Goal: Task Accomplishment & Management: Complete application form

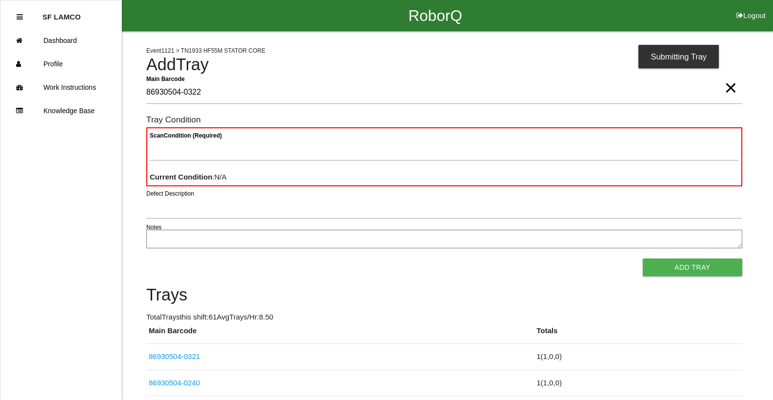
type Barcode "86930504-0322"
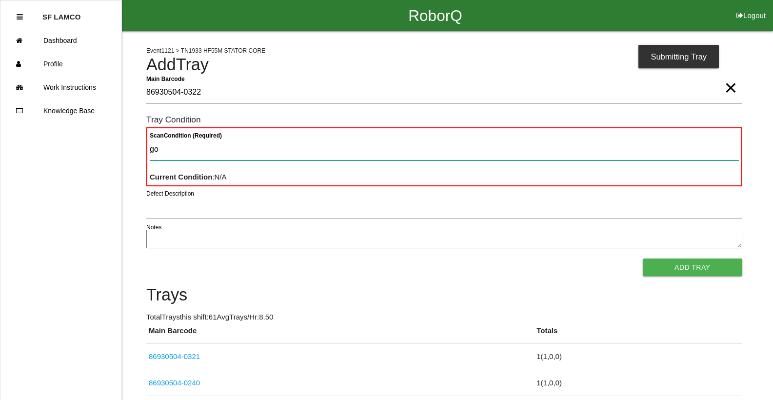
type Condition "goo"
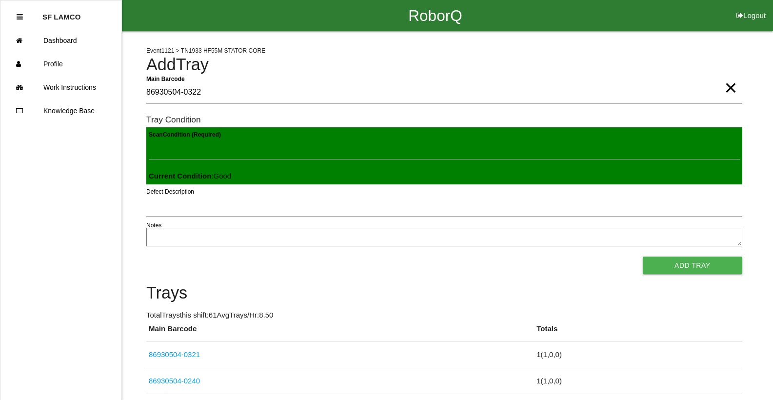
click at [643, 257] on button "Add Tray" at bounding box center [693, 266] width 100 height 18
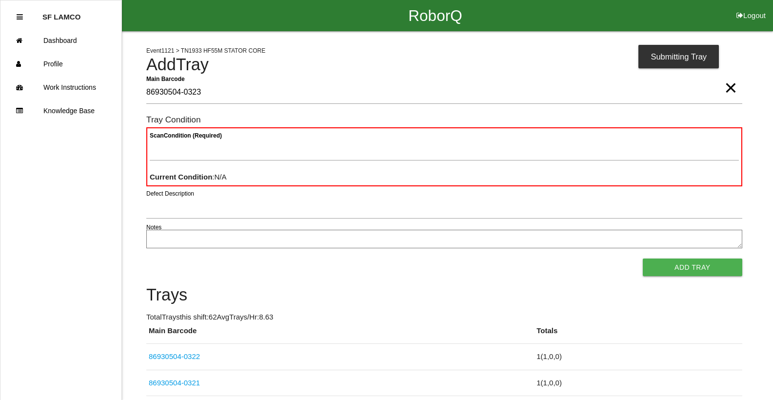
type Barcode "86930504-0323"
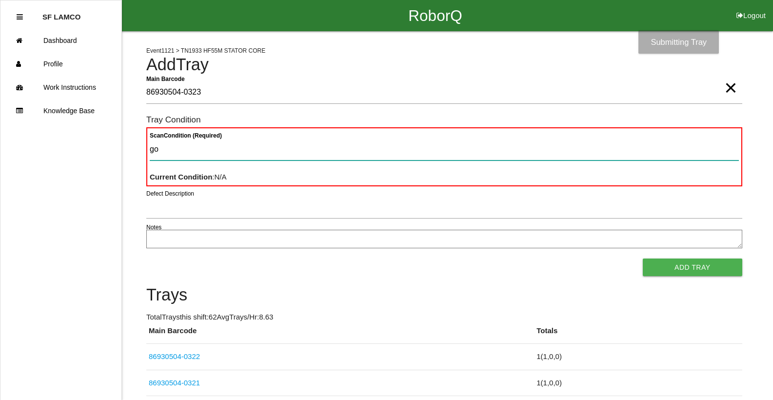
type Condition "goo"
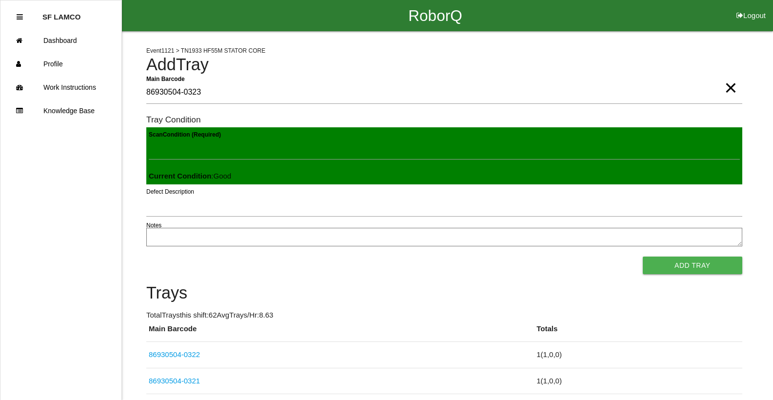
click at [643, 257] on button "Add Tray" at bounding box center [693, 266] width 100 height 18
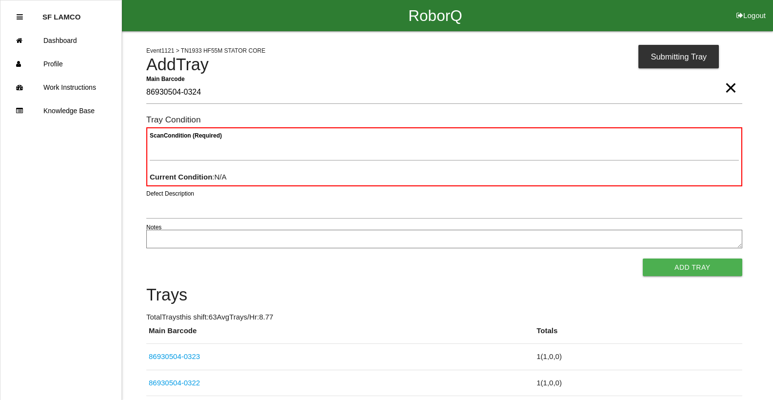
type Barcode "86930504-0324"
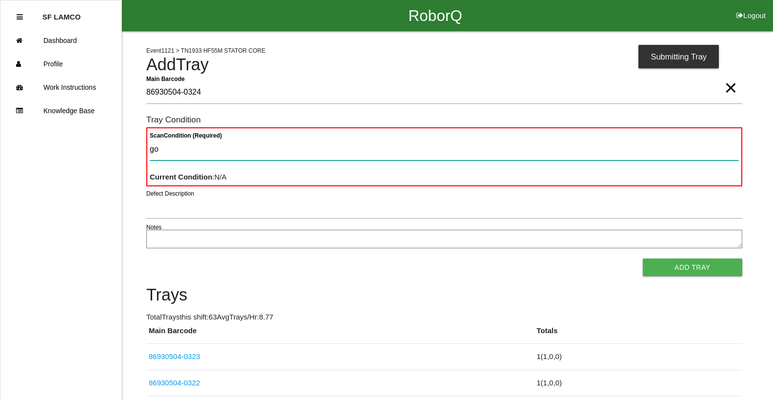
type Condition "goo"
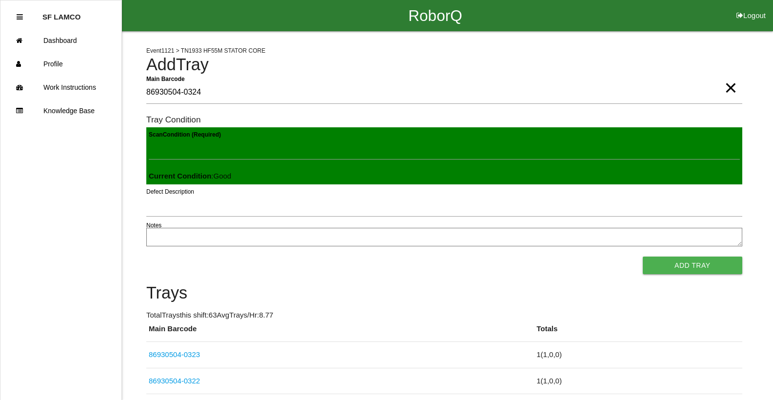
click at [643, 257] on button "Add Tray" at bounding box center [693, 266] width 100 height 18
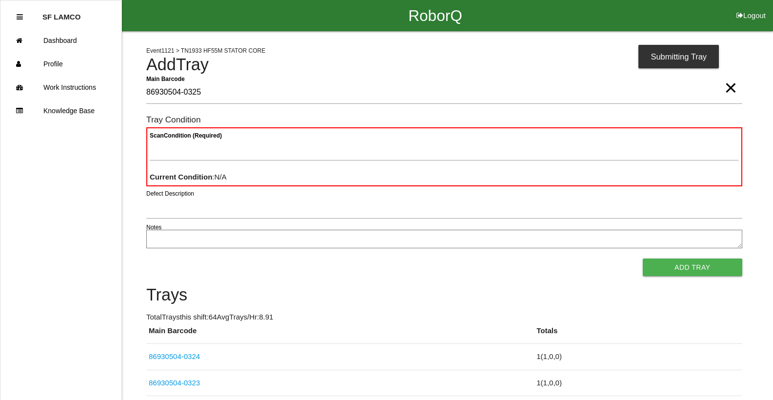
type Barcode "86930504-0325"
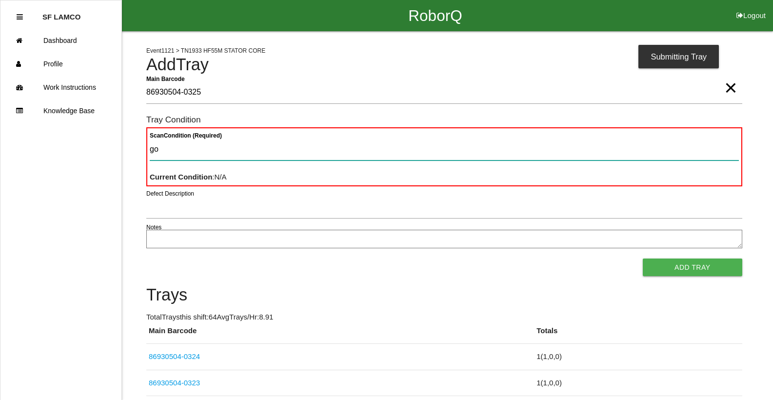
type Condition "goo"
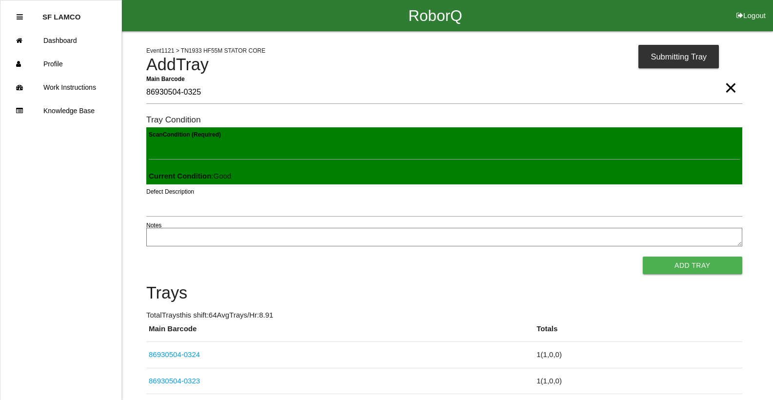
click at [643, 257] on button "Add Tray" at bounding box center [693, 266] width 100 height 18
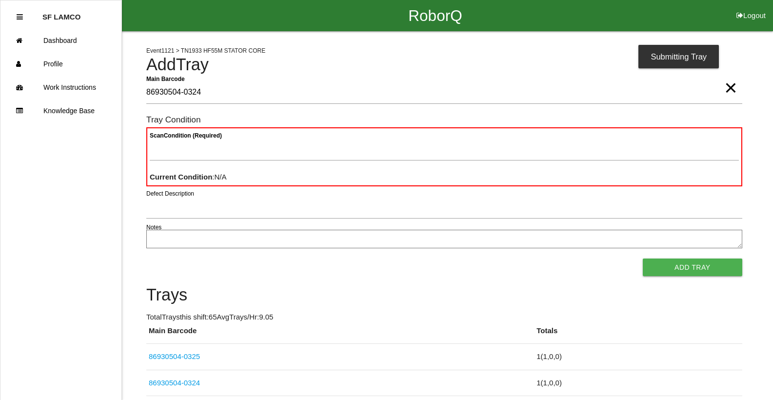
type Barcode "86930504-0324"
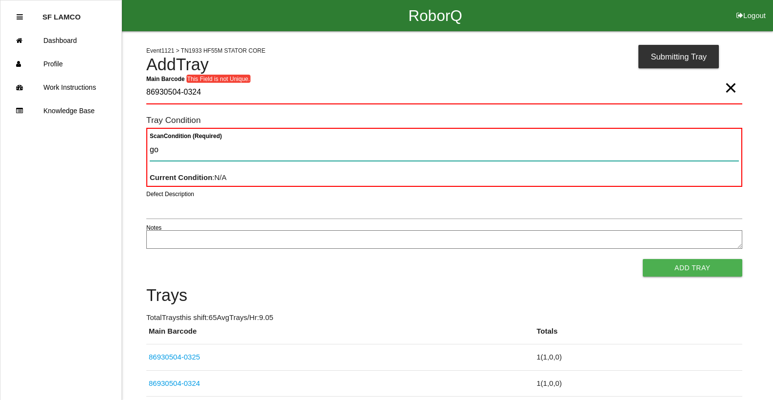
type Condition "goo"
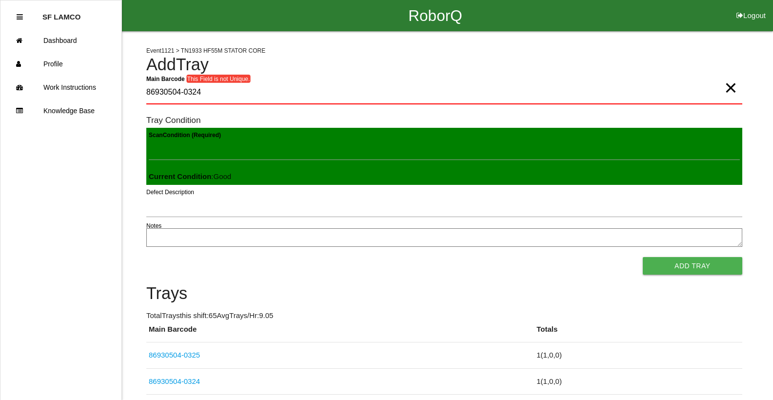
click at [643, 257] on button "Add Tray" at bounding box center [693, 266] width 100 height 18
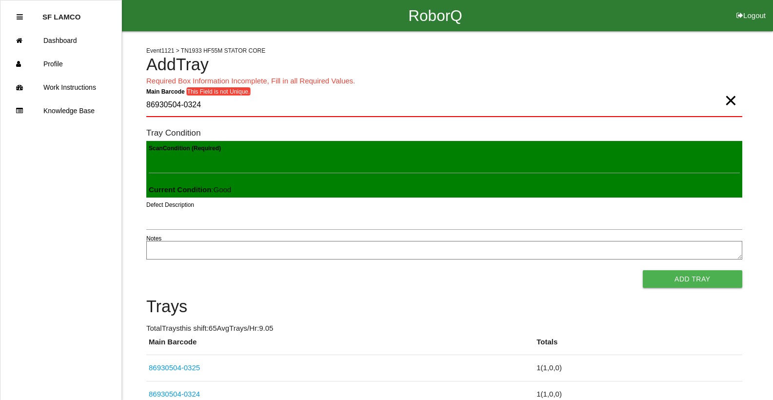
click at [732, 101] on span "×" at bounding box center [731, 91] width 13 height 20
click at [238, 105] on Barcode "Main Barcode" at bounding box center [444, 105] width 596 height 23
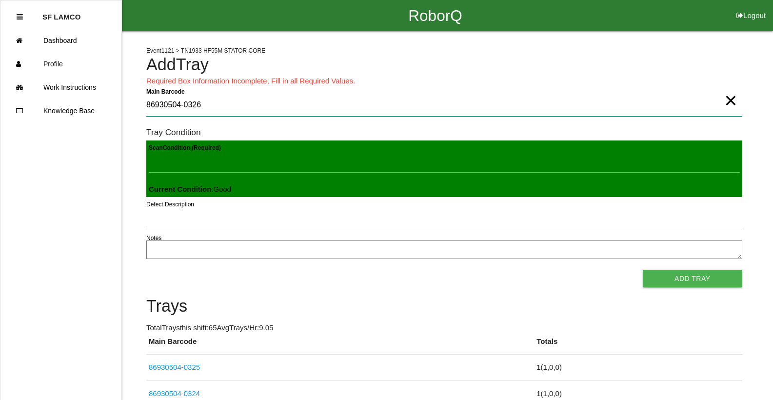
type Barcode "86930504-0326"
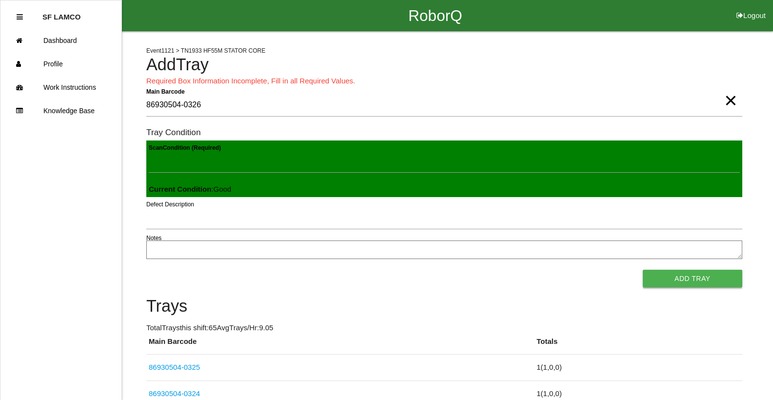
click at [663, 275] on button "Add Tray" at bounding box center [693, 279] width 100 height 18
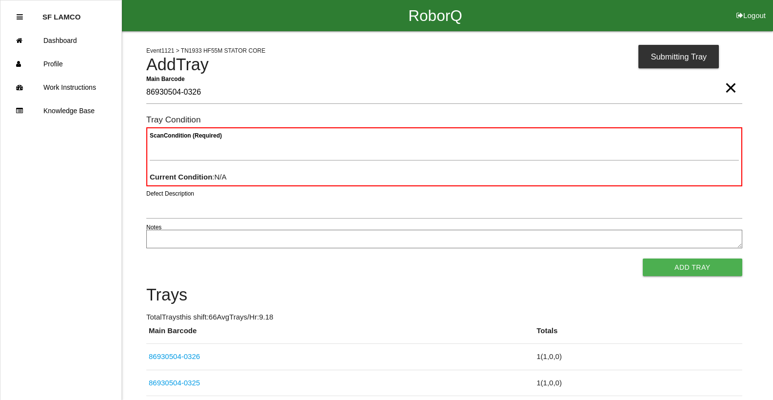
type Barcode "86930504-0326"
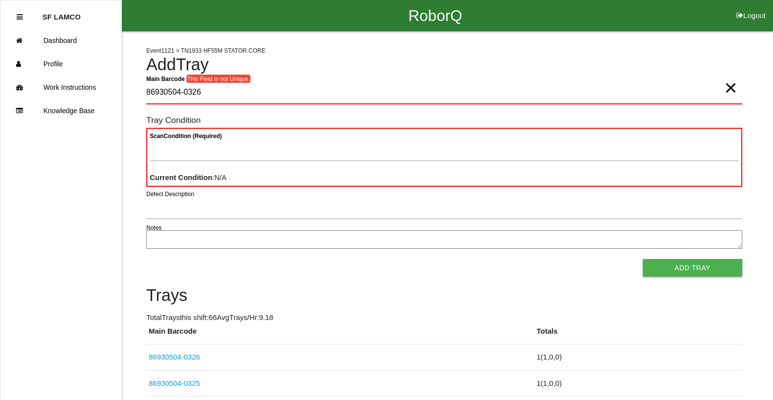
click at [727, 88] on span "×" at bounding box center [731, 78] width 13 height 20
click at [715, 90] on Barcode "Main Barcode" at bounding box center [444, 92] width 596 height 23
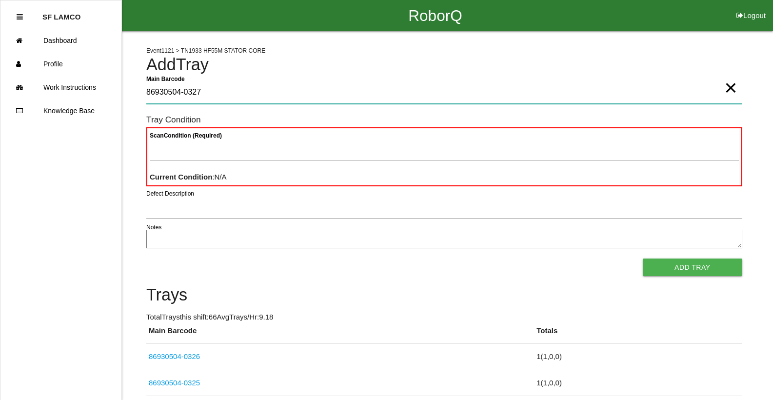
type Barcode "86930504-0327"
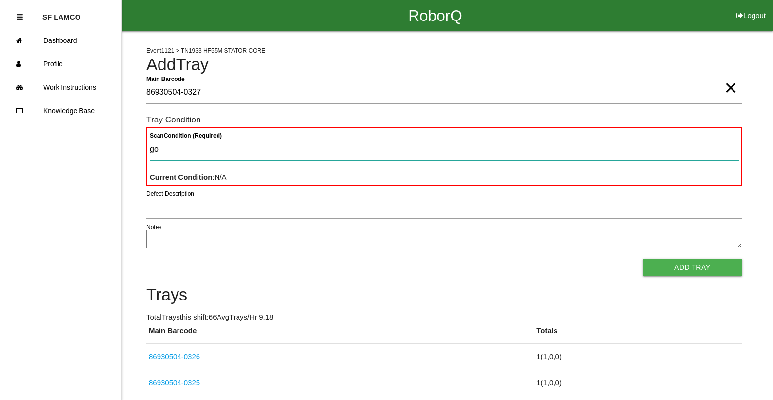
type Condition "goo"
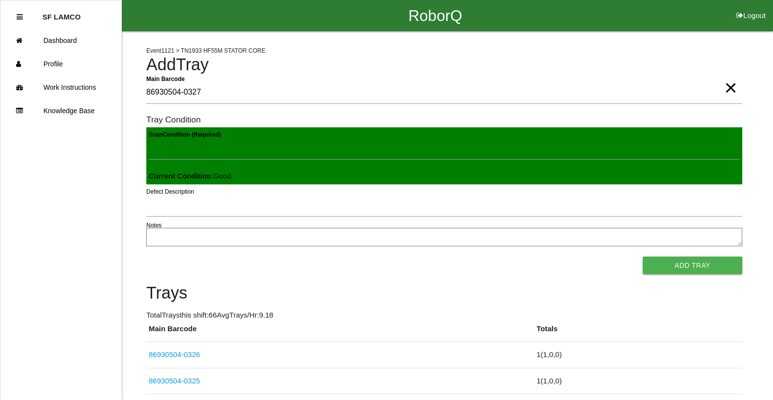
click button "Add Tray" at bounding box center [693, 266] width 100 height 18
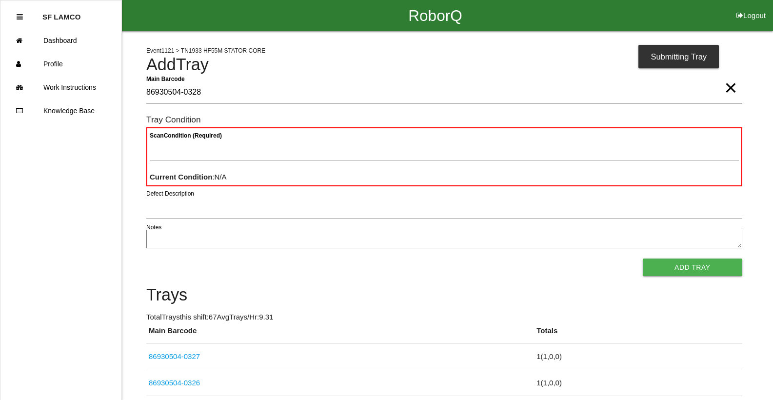
type Barcode "86930504-0328"
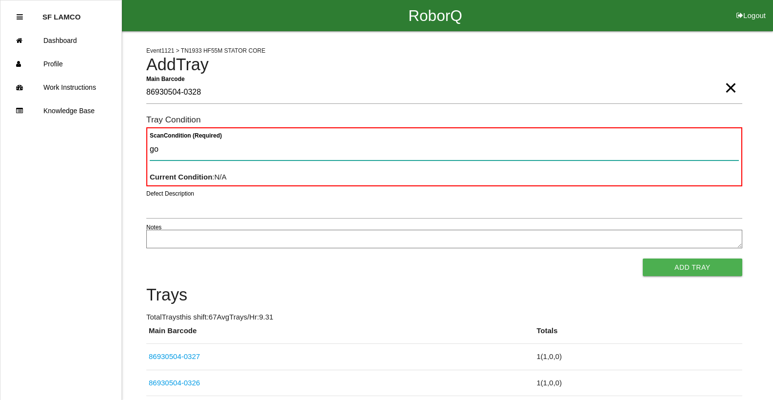
type Condition "goo"
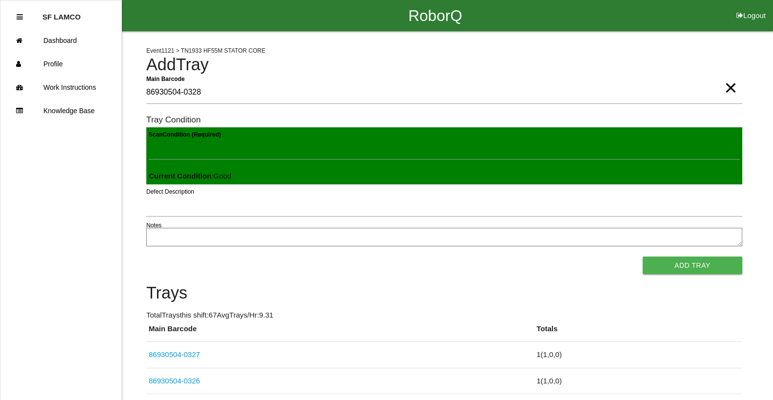
click at [643, 257] on button "Add Tray" at bounding box center [693, 266] width 100 height 18
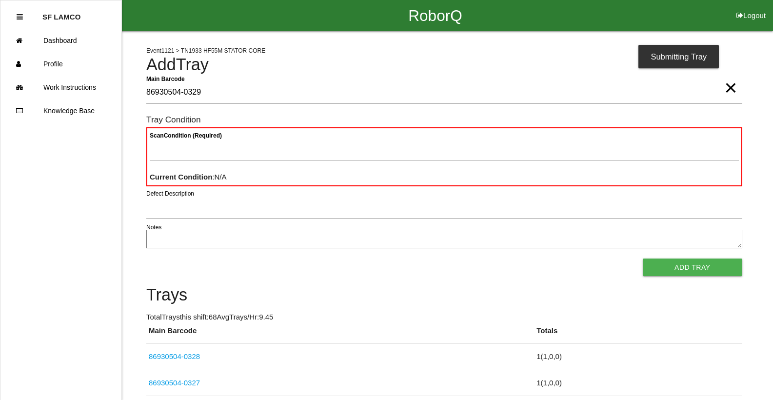
type Barcode "86930504-0329"
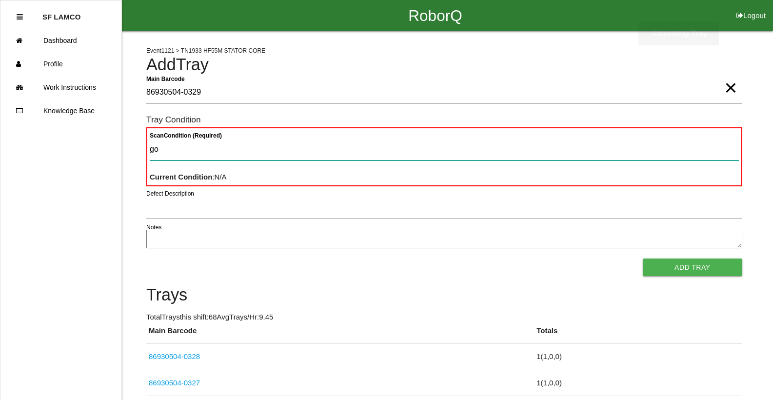
type Condition "goo"
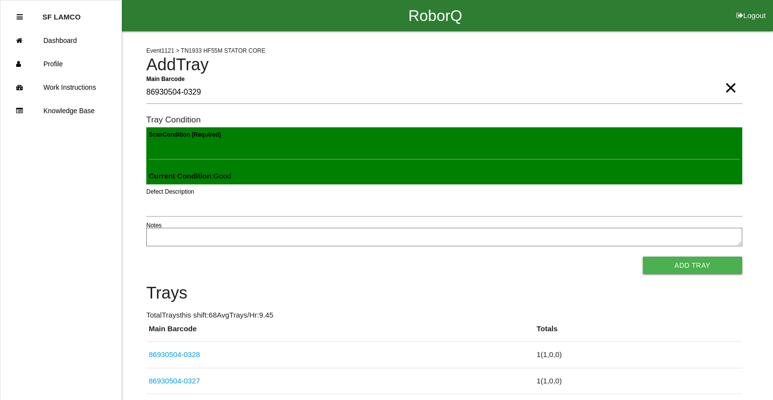
click button "Add Tray" at bounding box center [693, 266] width 100 height 18
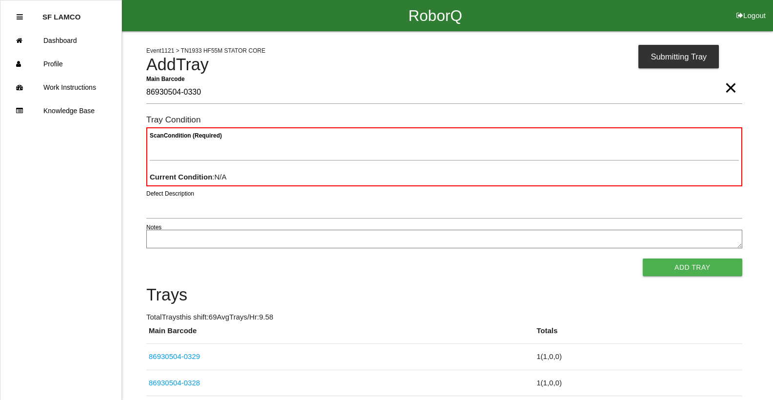
type Barcode "86930504-0330"
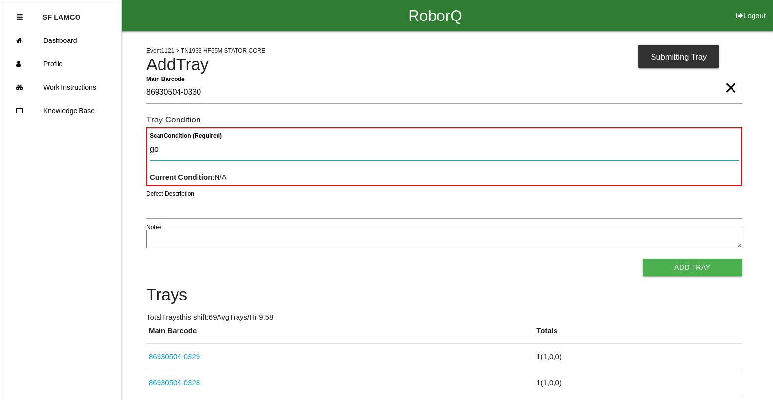
type Condition "goo"
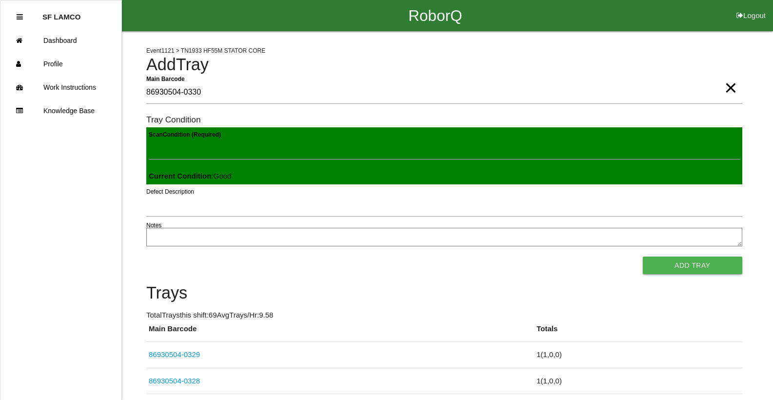
click at [643, 257] on button "Add Tray" at bounding box center [693, 266] width 100 height 18
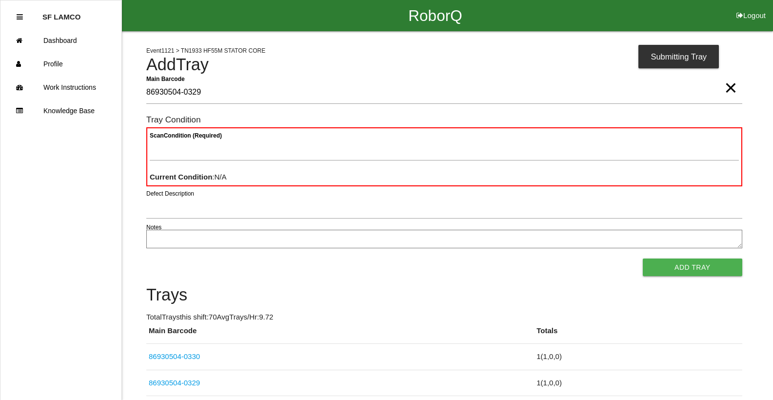
type Barcode "86930504-0329"
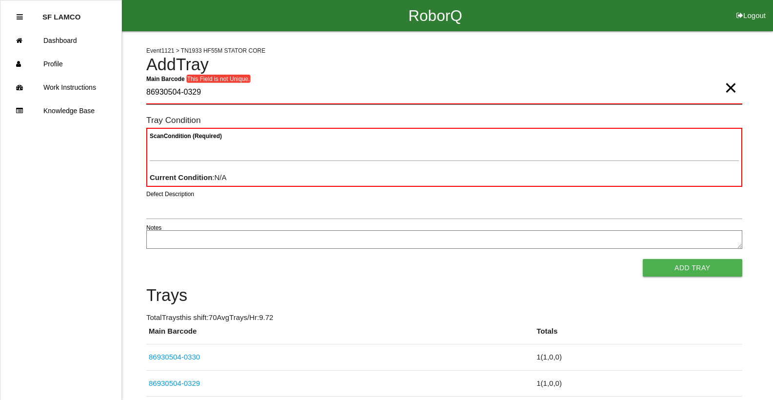
click at [736, 92] on div "Main Barcode This Field is not Unique. 86930504-0329 ×" at bounding box center [444, 94] width 596 height 27
click at [732, 88] on span "×" at bounding box center [731, 78] width 13 height 20
click at [716, 95] on Barcode "Main Barcode" at bounding box center [444, 92] width 596 height 23
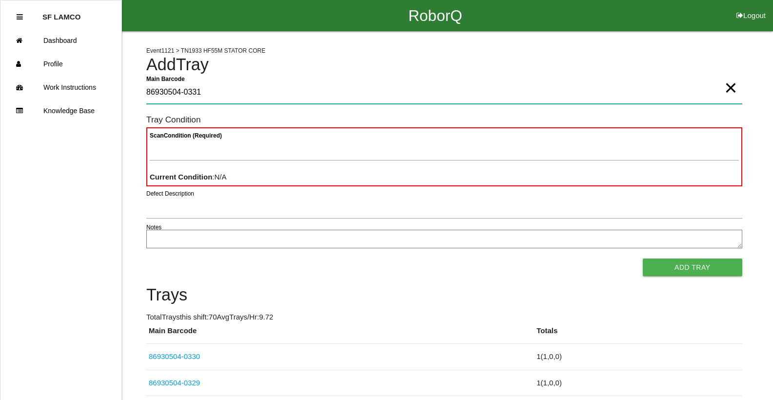
type Barcode "86930504-0331"
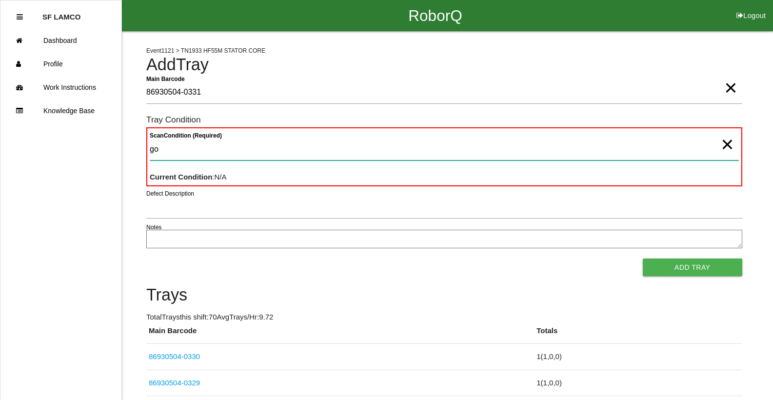
type Condition "goo"
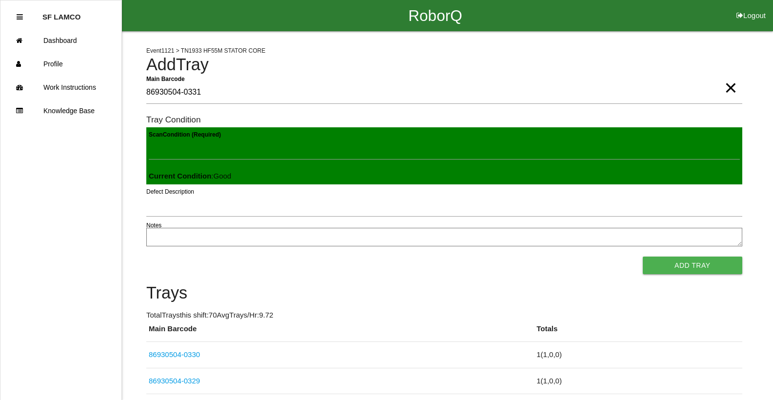
click at [643, 257] on button "Add Tray" at bounding box center [693, 266] width 100 height 18
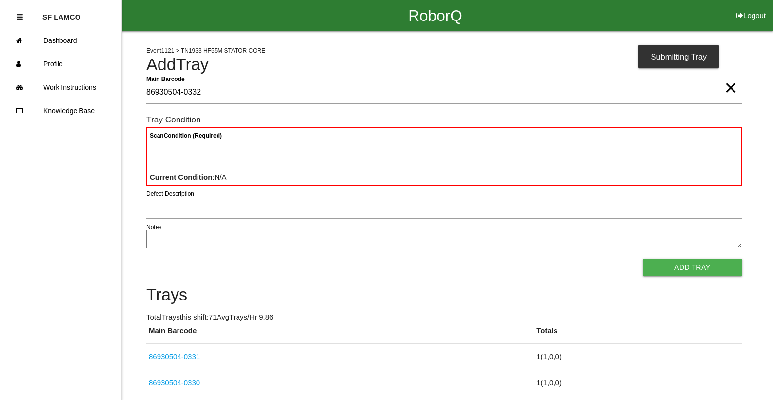
type Barcode "86930504-0332"
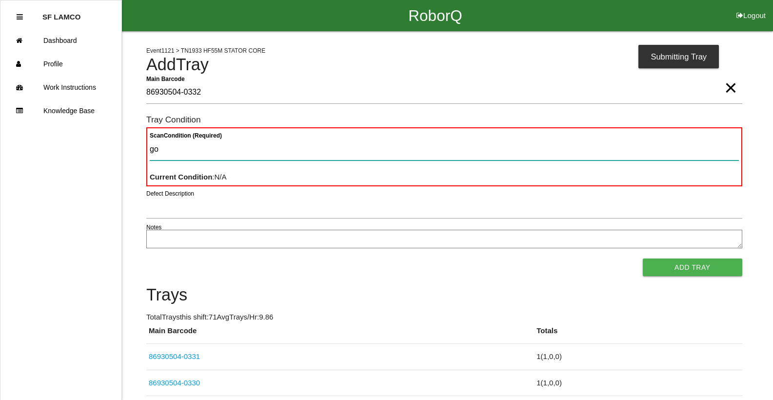
type Condition "goo"
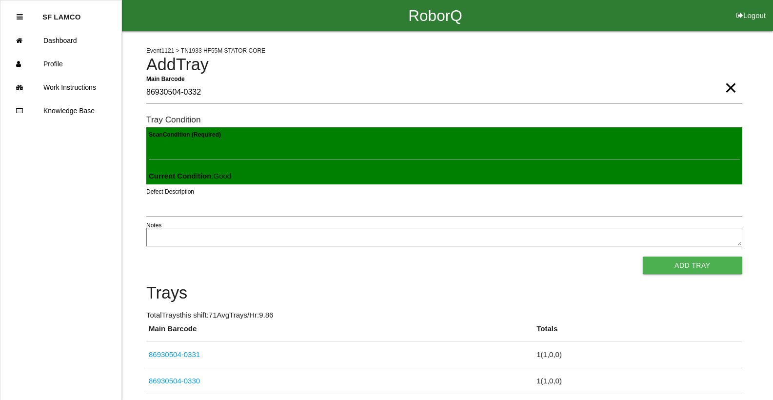
click at [643, 257] on button "Add Tray" at bounding box center [693, 266] width 100 height 18
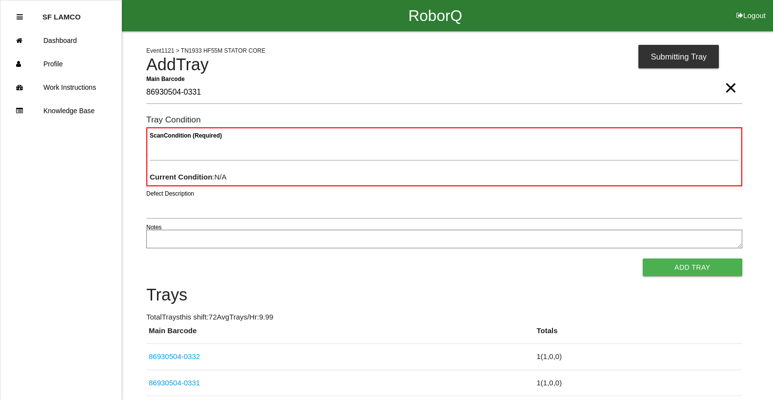
type Barcode "86930504-0331"
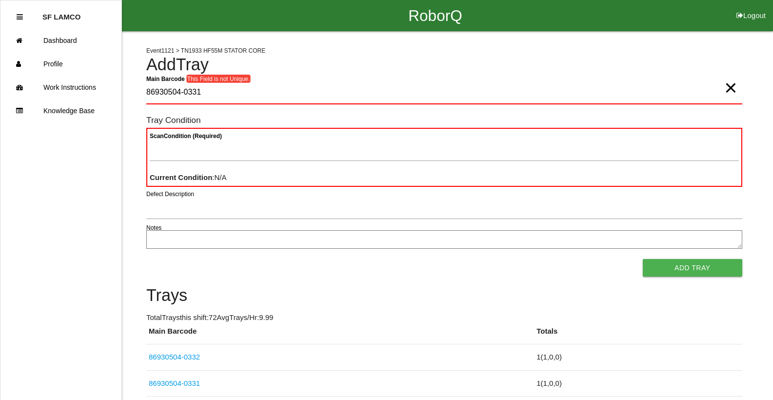
click at [725, 88] on span "×" at bounding box center [731, 78] width 13 height 20
click at [695, 96] on Barcode "Main Barcode" at bounding box center [444, 92] width 596 height 23
type Barcode "86930504-0333"
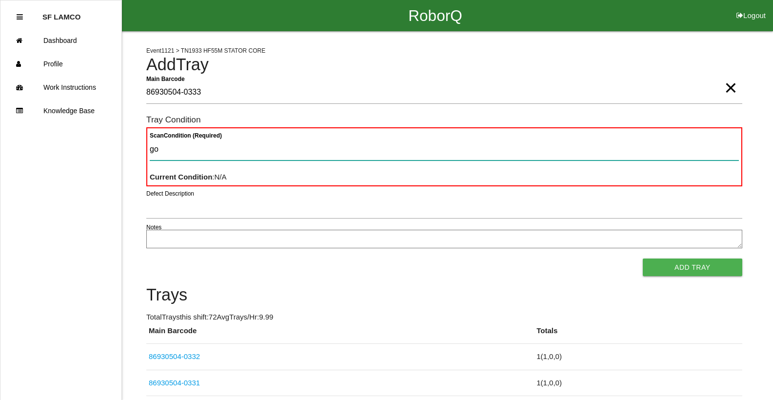
type Condition "goo"
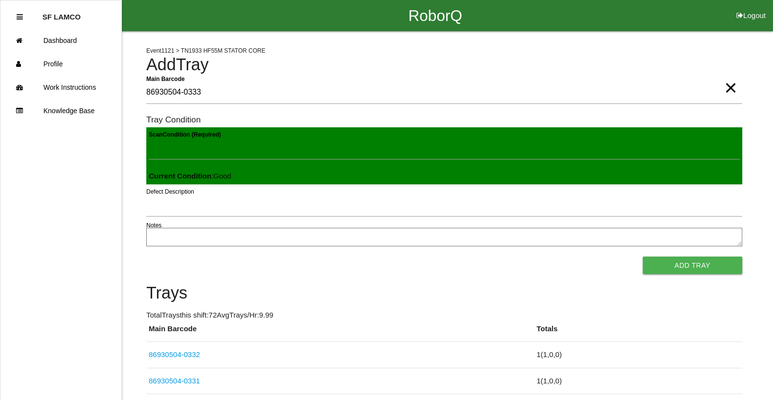
click at [643, 257] on button "Add Tray" at bounding box center [693, 266] width 100 height 18
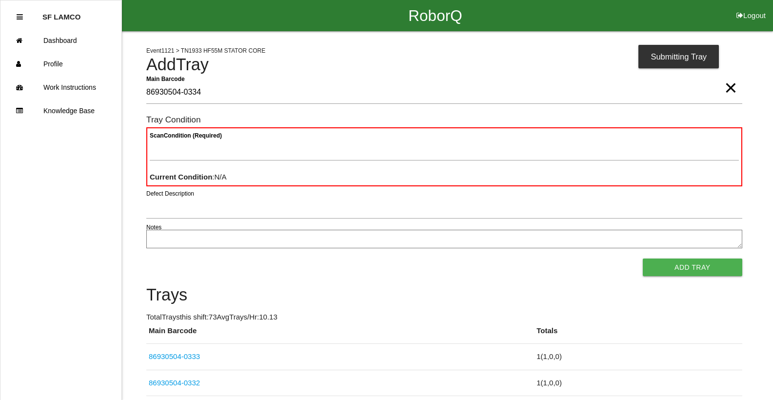
type Barcode "86930504-0334"
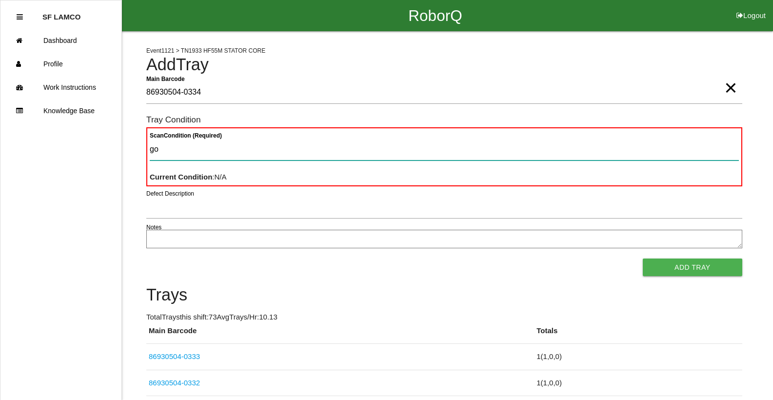
type Condition "goo"
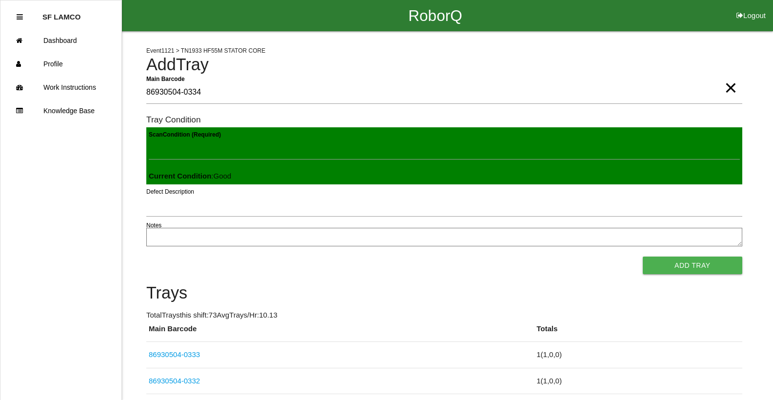
click at [643, 257] on button "Add Tray" at bounding box center [693, 266] width 100 height 18
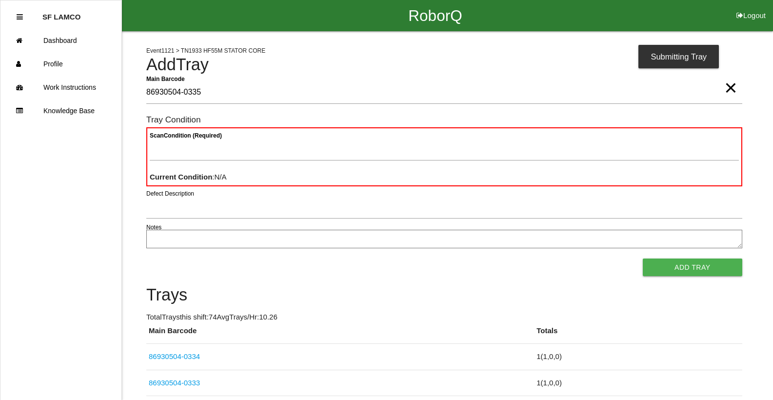
type Barcode "86930504-0335"
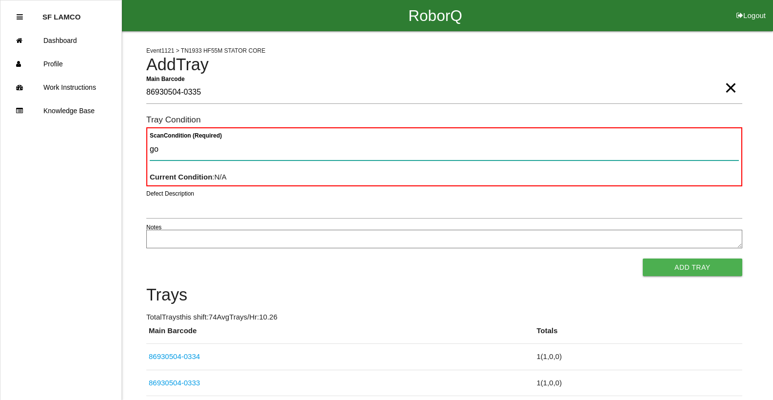
type Condition "goo"
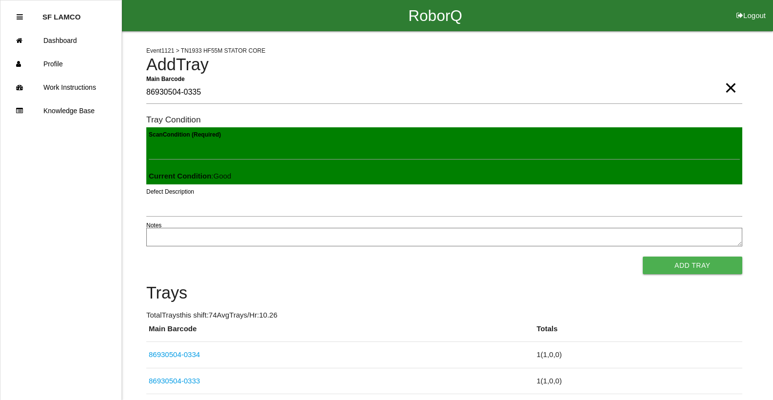
click at [643, 257] on button "Add Tray" at bounding box center [693, 266] width 100 height 18
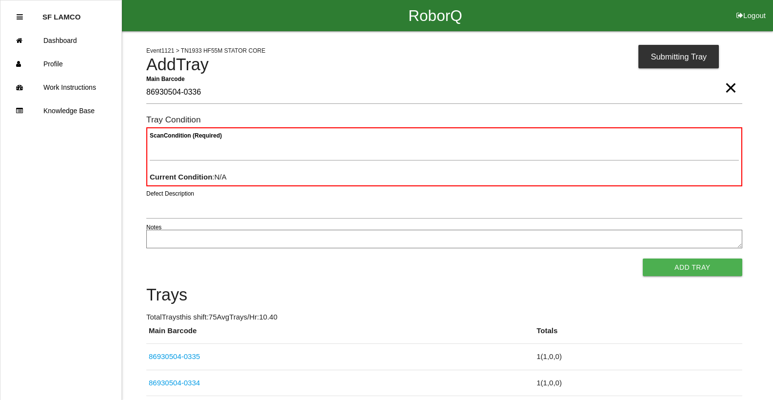
type Barcode "86930504-0336"
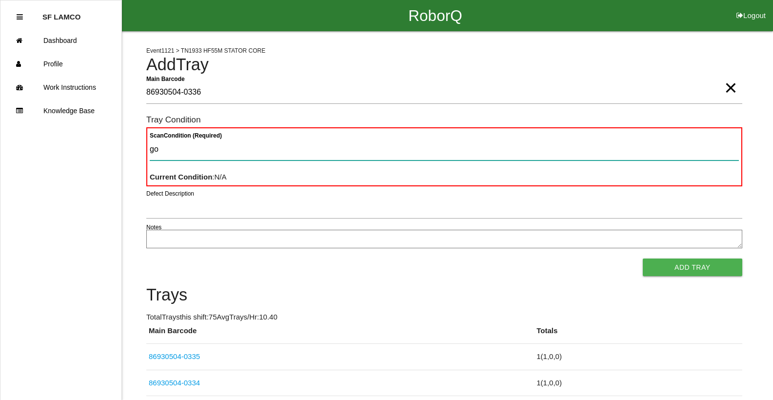
type Condition "goo"
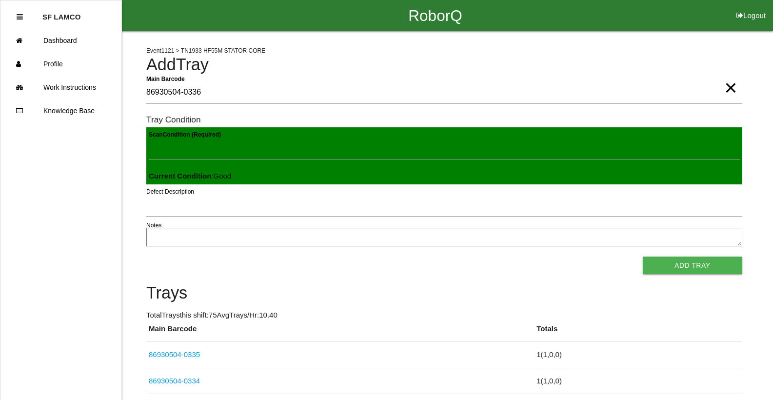
click at [643, 257] on button "Add Tray" at bounding box center [693, 266] width 100 height 18
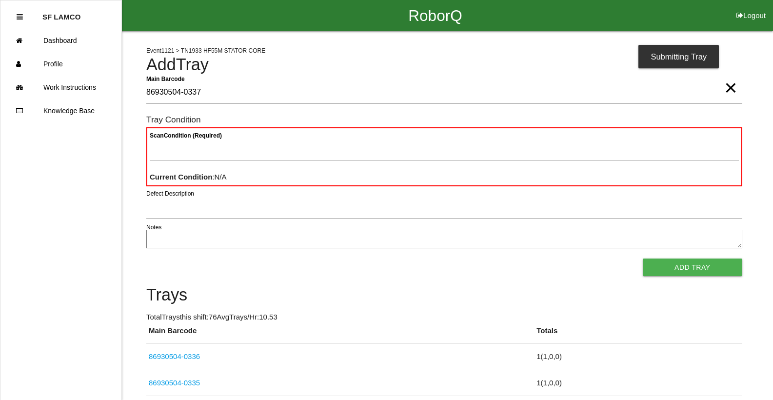
type Barcode "86930504-0337"
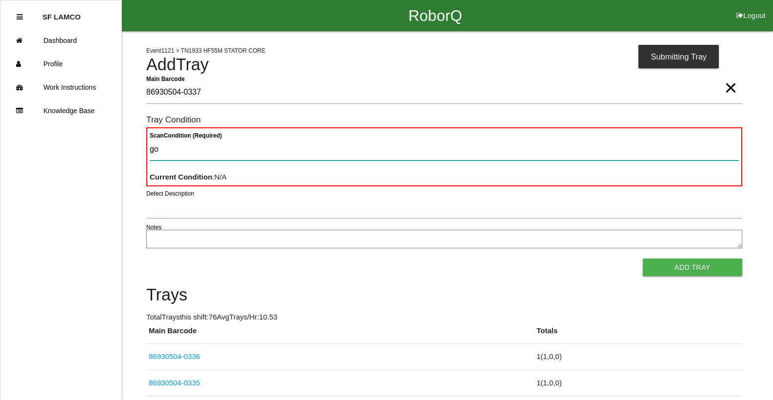
type Condition "goo"
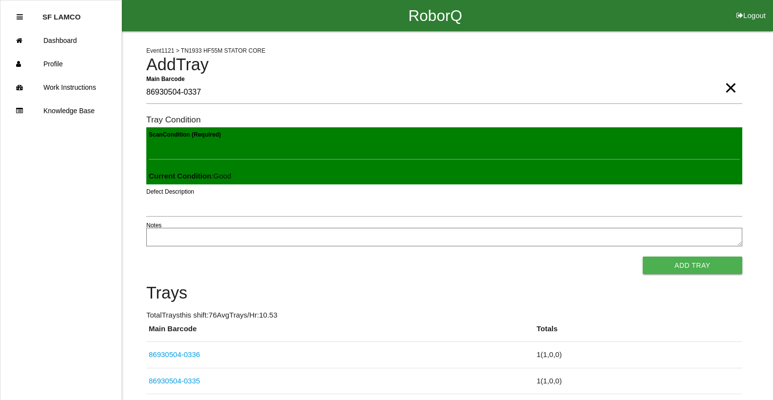
click at [643, 257] on button "Add Tray" at bounding box center [693, 266] width 100 height 18
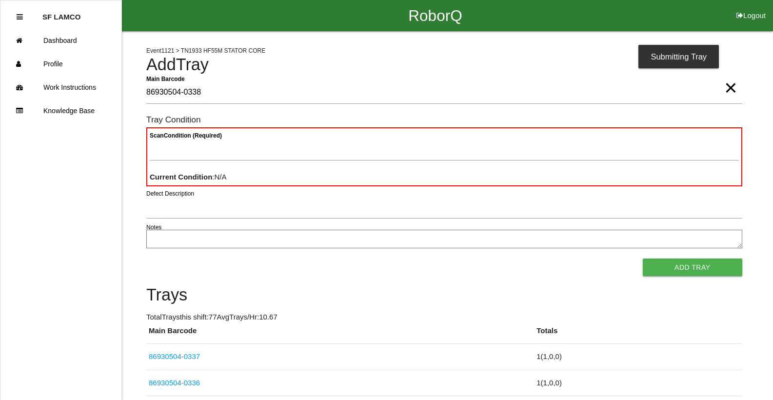
type Barcode "86930504-0338"
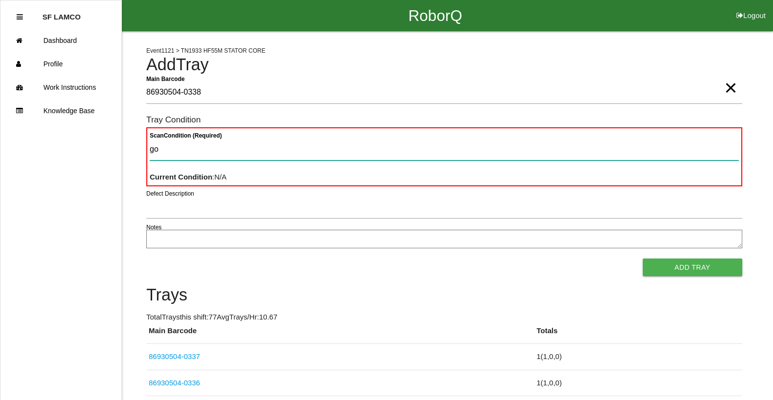
type Condition "goo"
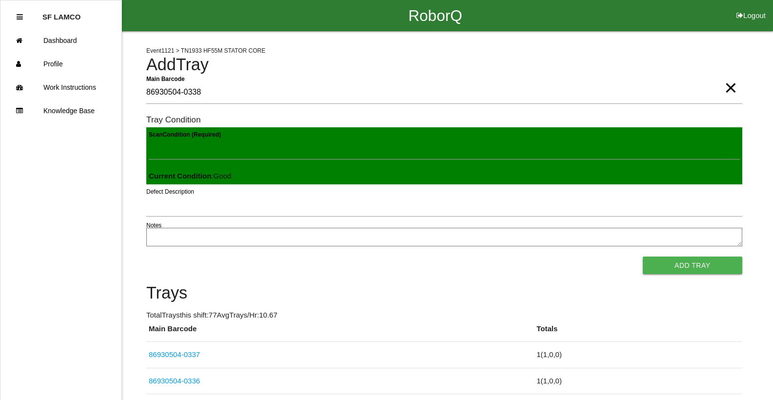
click at [643, 257] on button "Add Tray" at bounding box center [693, 266] width 100 height 18
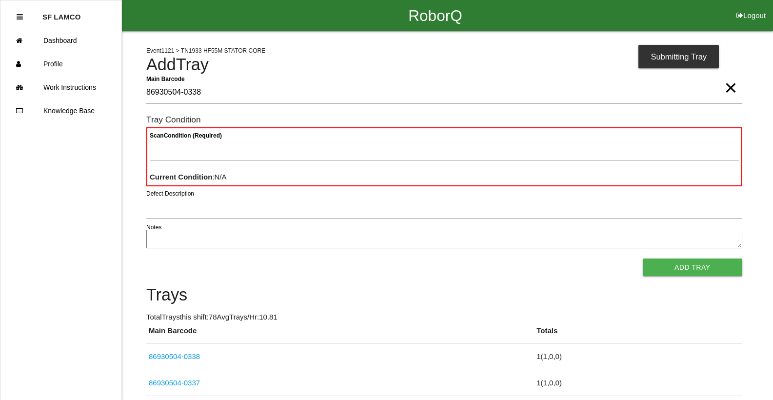
type Barcode "86930504-0338"
click at [733, 88] on span "×" at bounding box center [731, 78] width 13 height 20
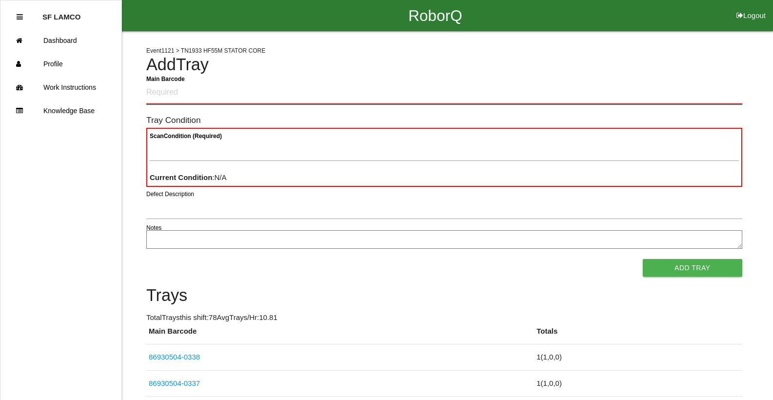
click at [724, 91] on Barcode "Main Barcode" at bounding box center [444, 92] width 596 height 23
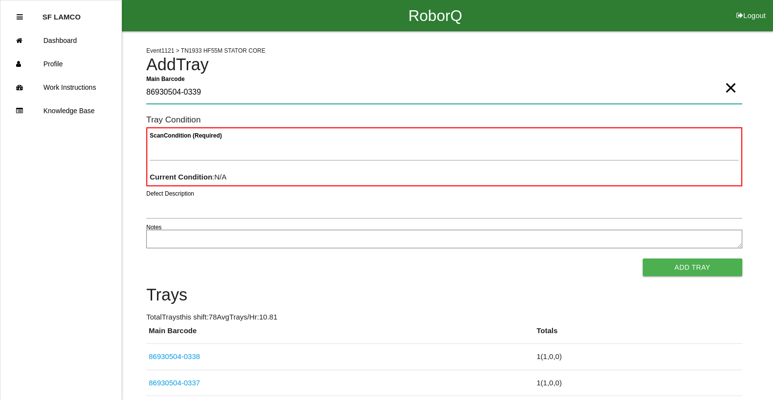
type Barcode "86930504-0339"
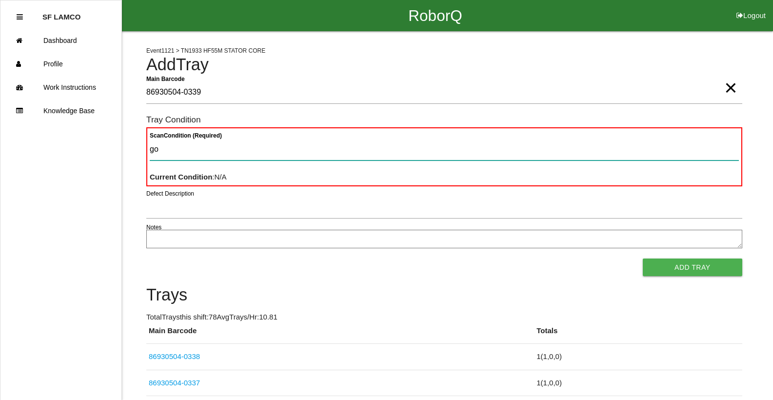
type Condition "goo"
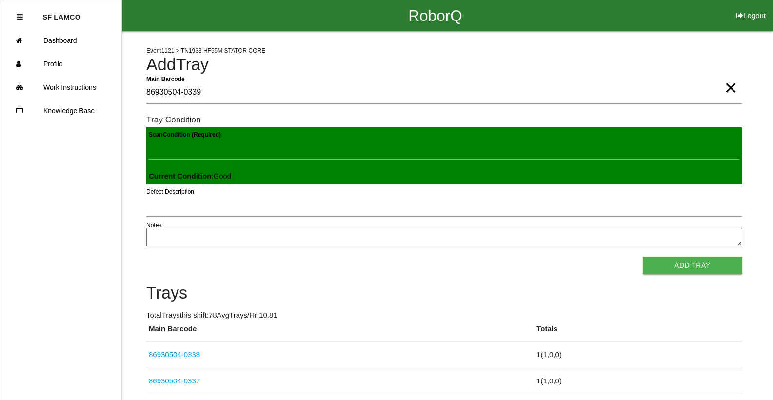
click button "Add Tray" at bounding box center [693, 266] width 100 height 18
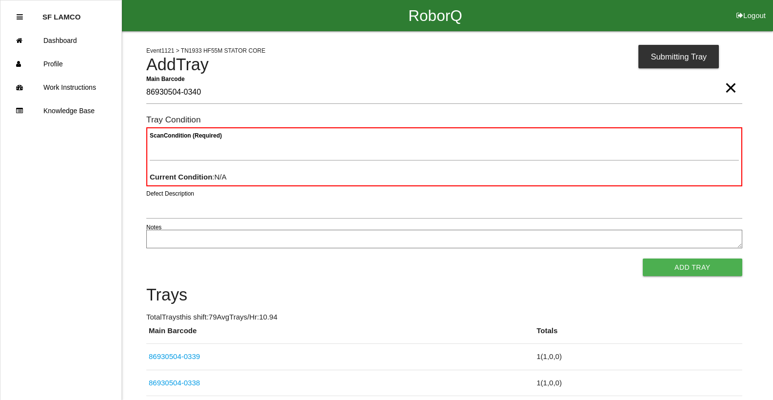
type Barcode "86930504-0340"
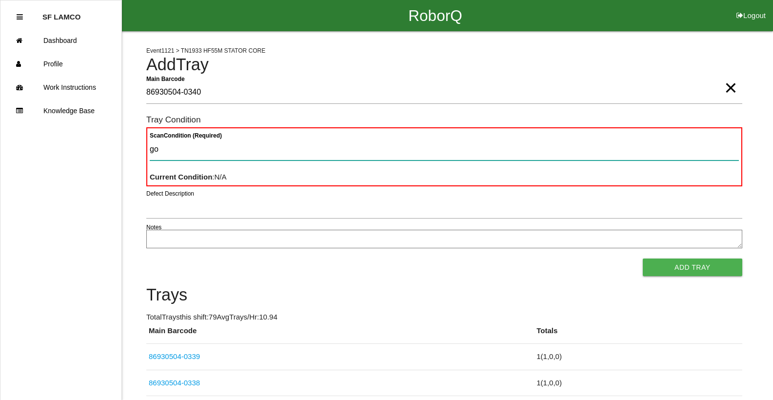
type Condition "goo"
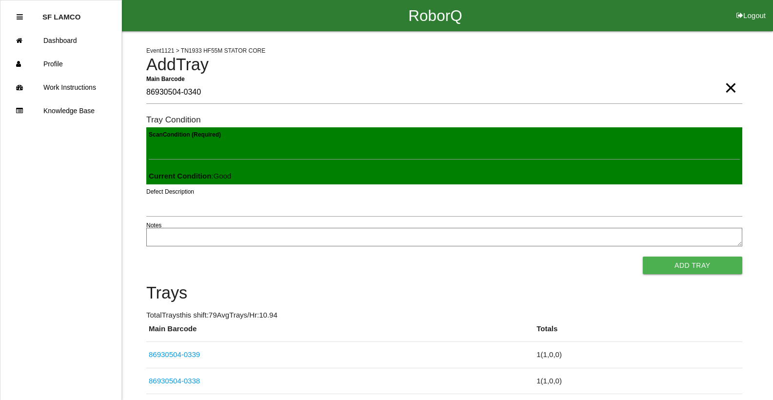
click at [643, 257] on button "Add Tray" at bounding box center [693, 266] width 100 height 18
